Goal: Task Accomplishment & Management: Complete application form

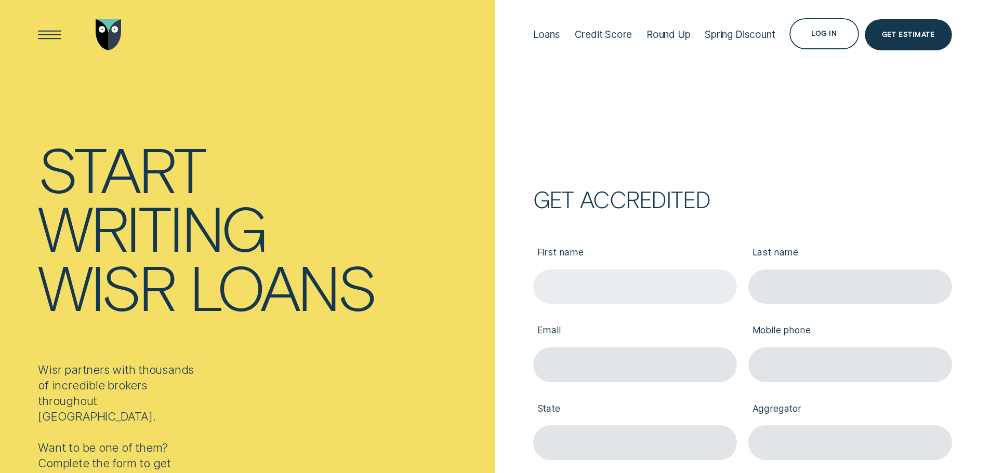
click at [581, 273] on input "First name" at bounding box center [635, 287] width 204 height 35
type input "Caitlin"
type input "[PERSON_NAME]"
type input "[EMAIL_ADDRESS][DOMAIN_NAME]"
type input "0400421242"
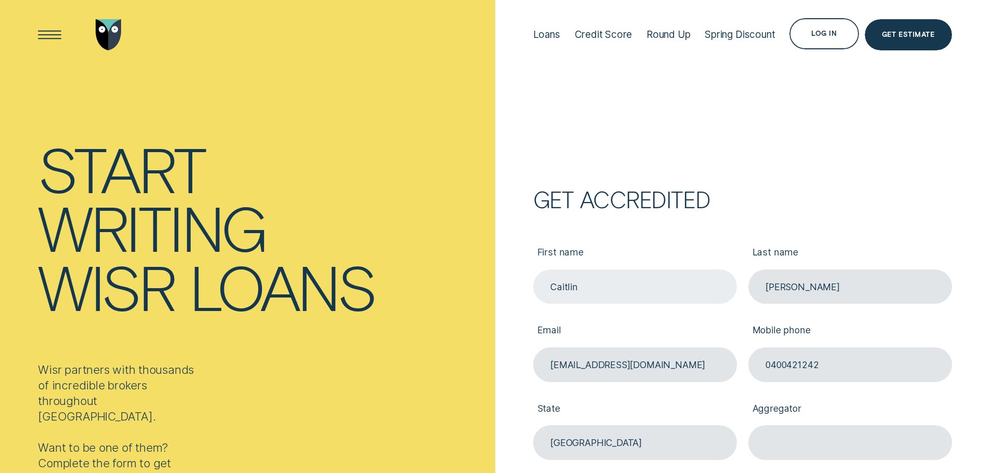
type input "[GEOGRAPHIC_DATA]"
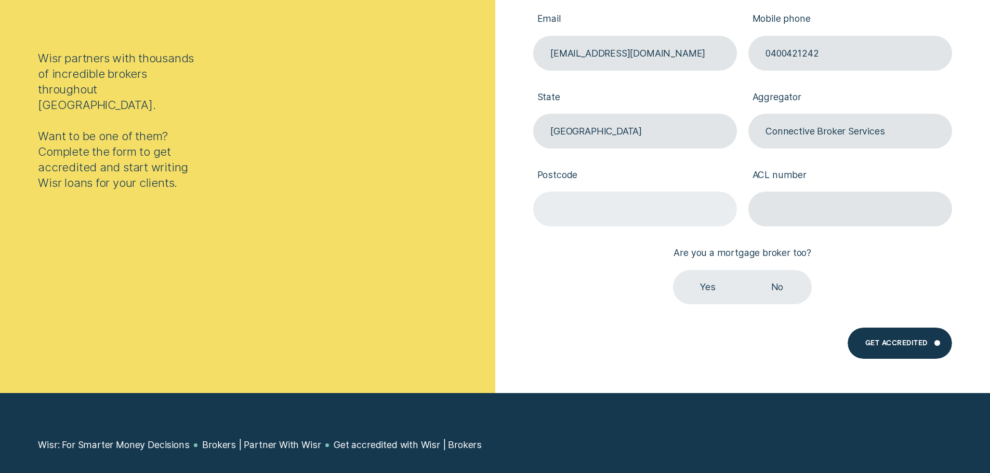
type input "Connective Broker Services"
click at [640, 222] on input "Postcode" at bounding box center [635, 209] width 204 height 35
type input "2830"
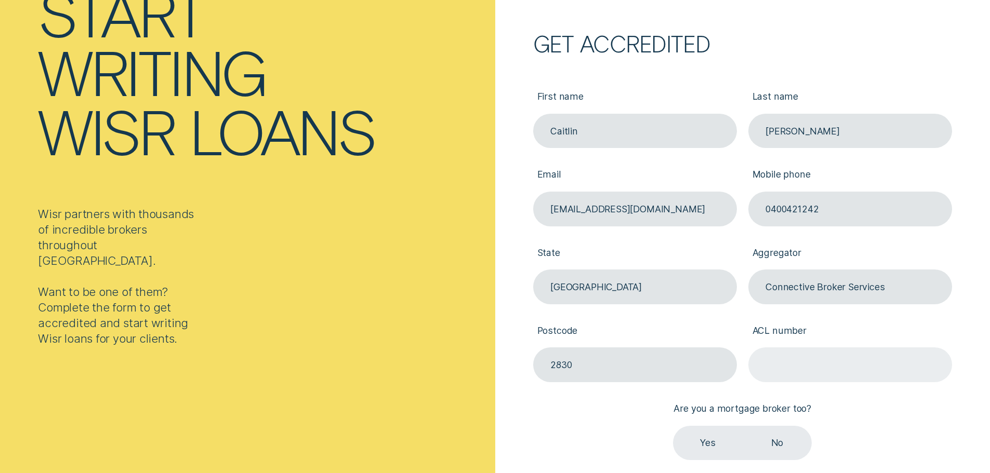
scroll to position [208, 0]
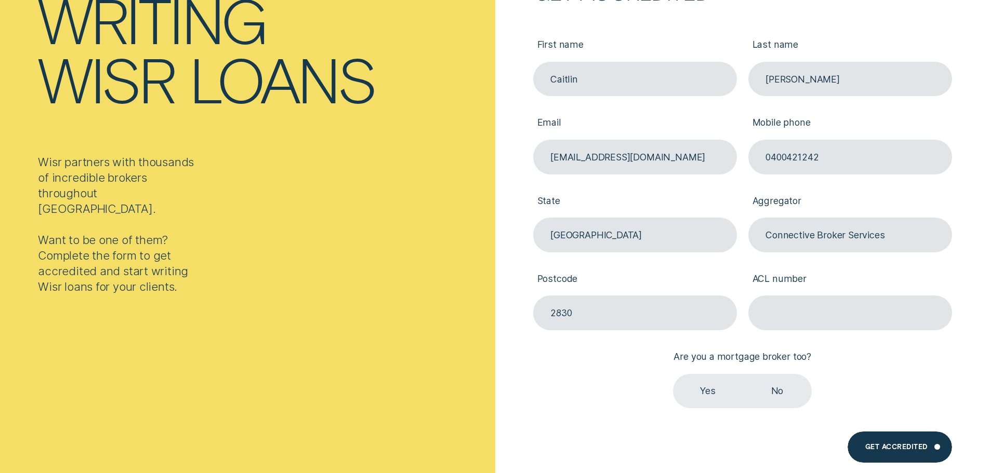
click at [719, 391] on label "Yes" at bounding box center [707, 391] width 69 height 35
click at [673, 374] on input "Yes" at bounding box center [673, 374] width 0 height 0
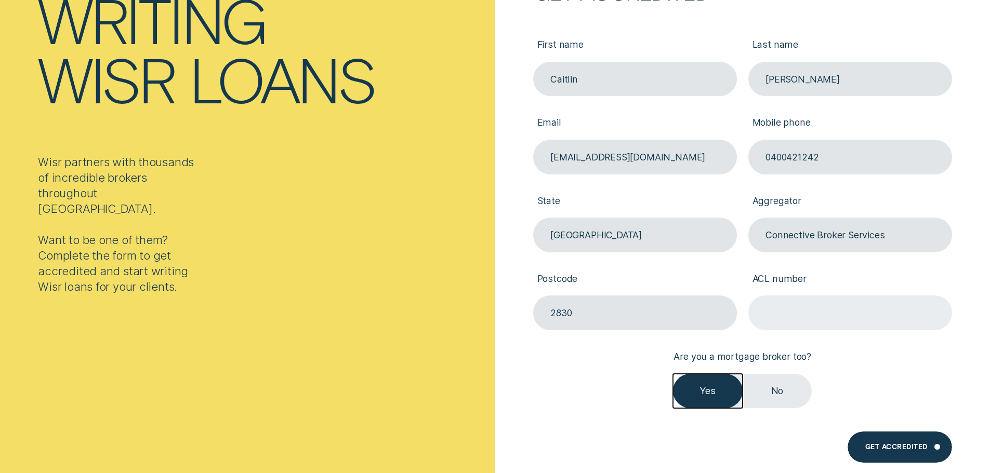
click at [822, 320] on input "ACL number" at bounding box center [850, 313] width 204 height 35
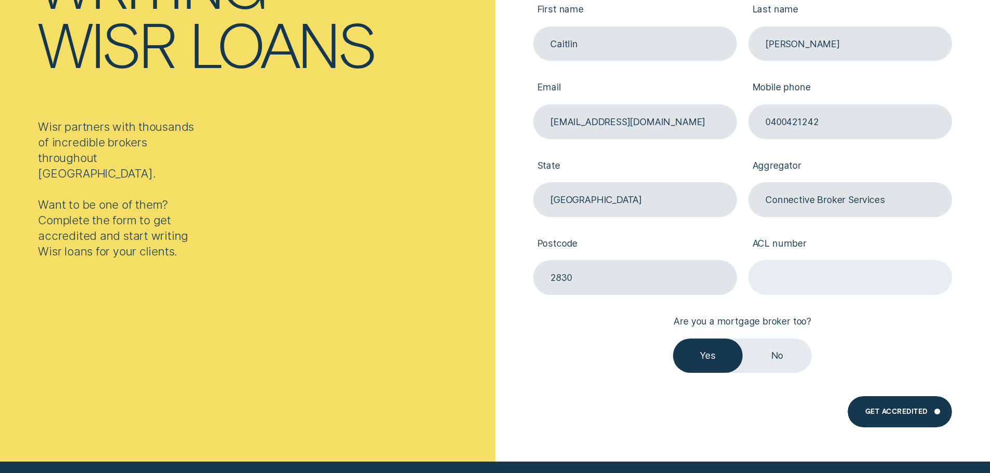
scroll to position [260, 0]
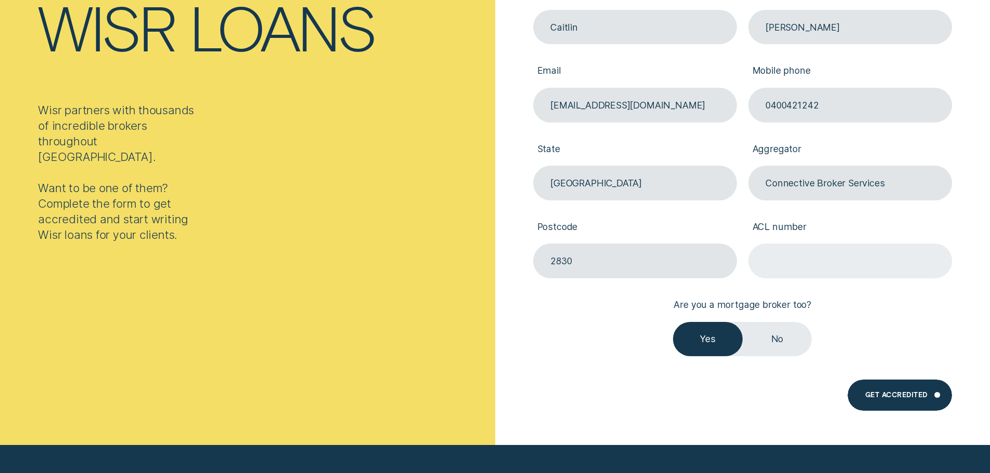
click at [813, 256] on input "ACL number" at bounding box center [850, 261] width 204 height 35
paste input "389328"
type input "389328"
click at [910, 395] on div "Get Accredited" at bounding box center [896, 397] width 62 height 6
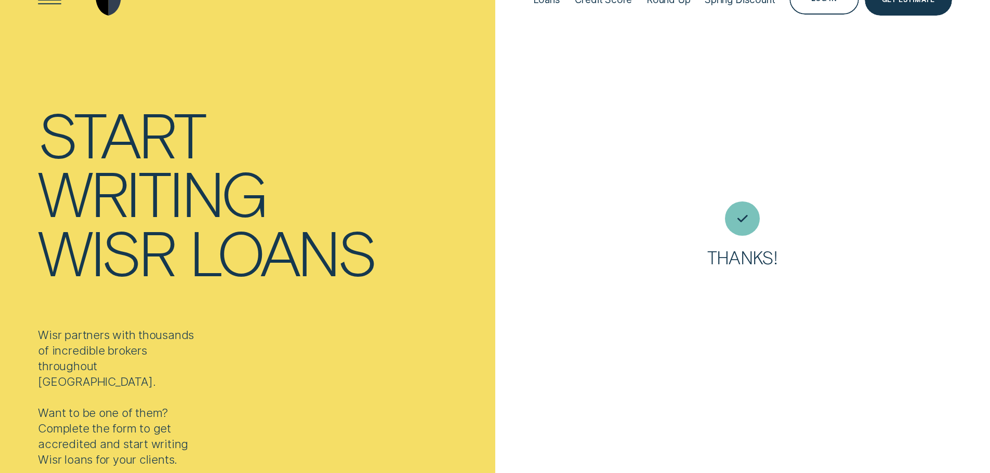
scroll to position [0, 0]
